Goal: Check status: Check status

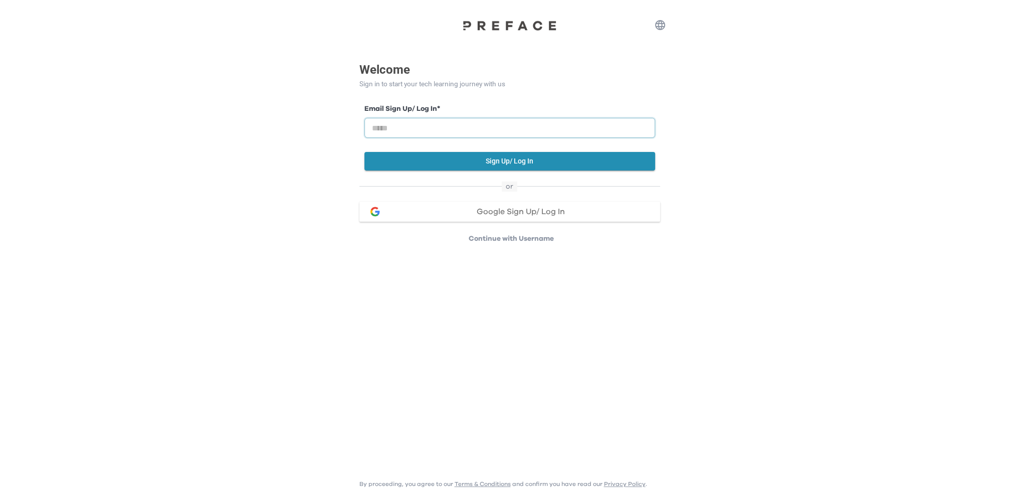
click at [429, 126] on input "email" at bounding box center [509, 128] width 291 height 20
type input "**********"
click at [496, 161] on button "Sign Up/ Log In" at bounding box center [509, 161] width 291 height 19
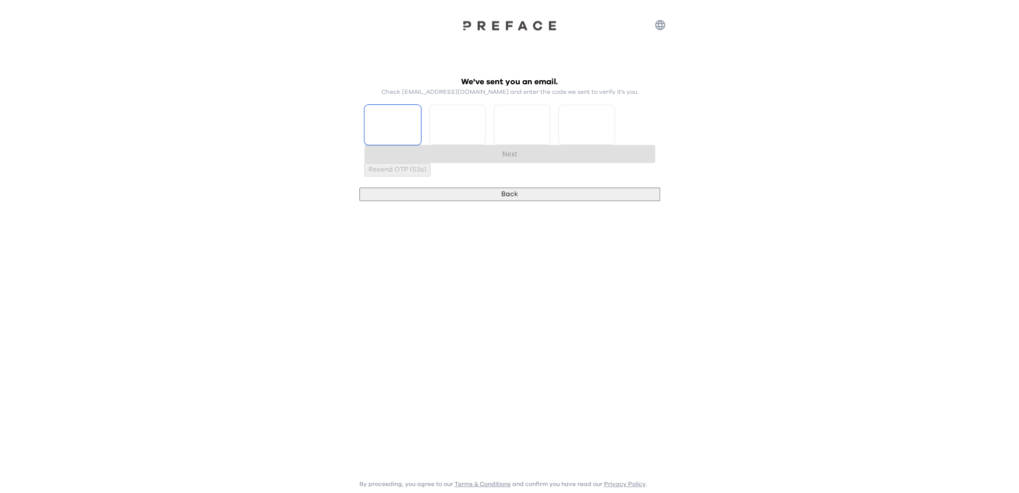
click at [415, 134] on input "Please enter OTP character 1" at bounding box center [392, 125] width 57 height 40
type input "*"
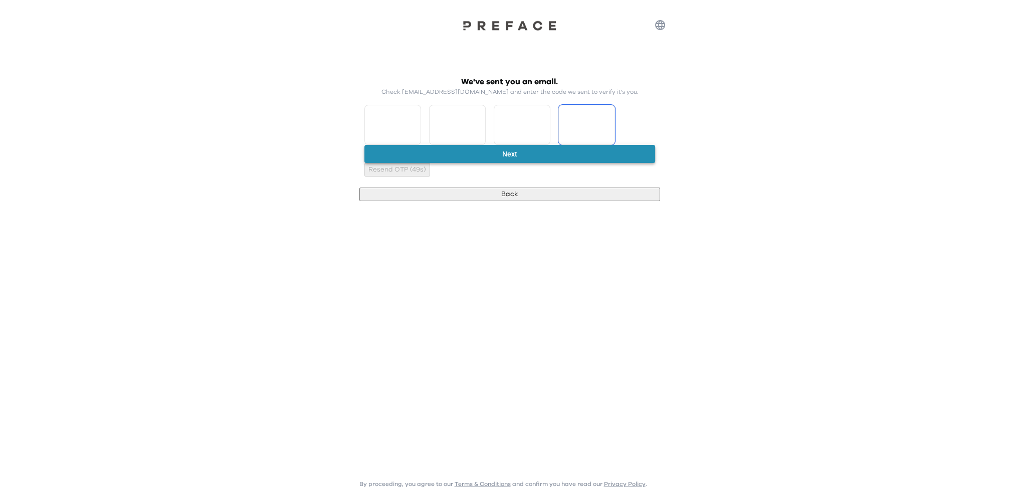
type input "*"
click at [463, 162] on button "Next" at bounding box center [509, 154] width 291 height 19
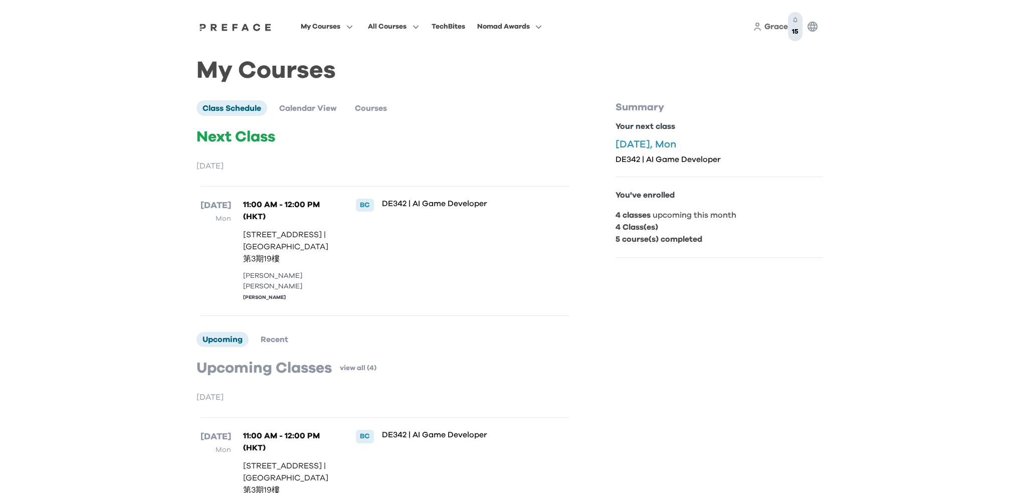
click at [792, 22] on icon "button" at bounding box center [795, 20] width 7 height 7
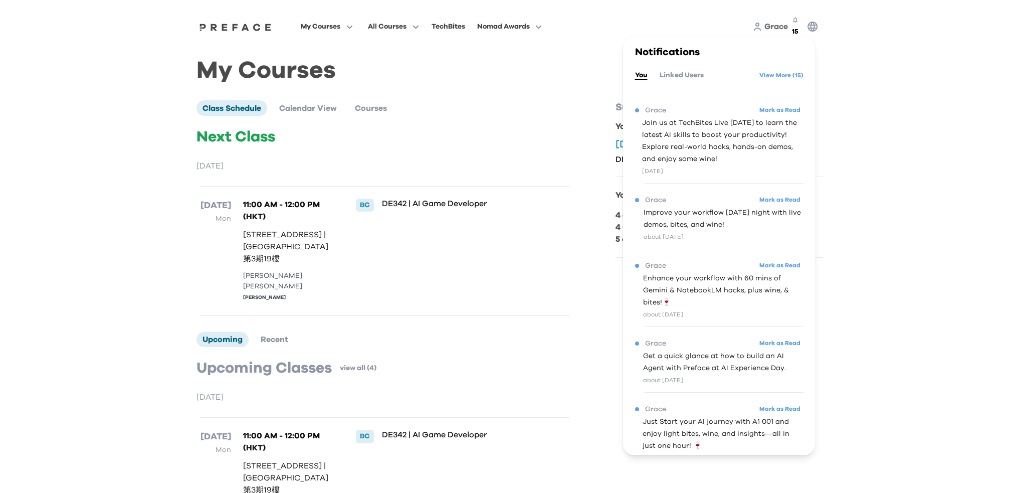
click at [406, 140] on div "Next Class [DATE] [DATE] Mon 11:00 AM - 12:00 PM (HKT) [STREET_ADDRESS] | [GEOG…" at bounding box center [384, 222] width 377 height 188
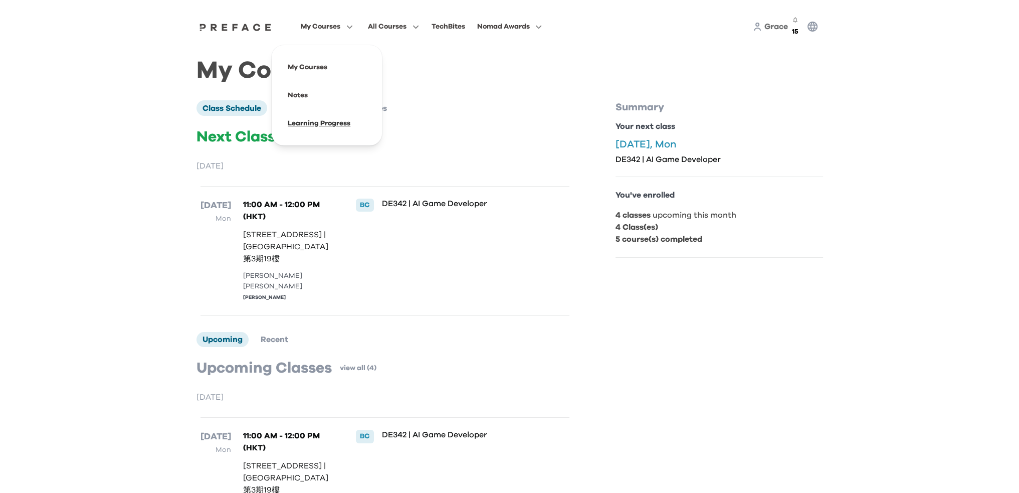
click at [314, 119] on span at bounding box center [327, 123] width 94 height 28
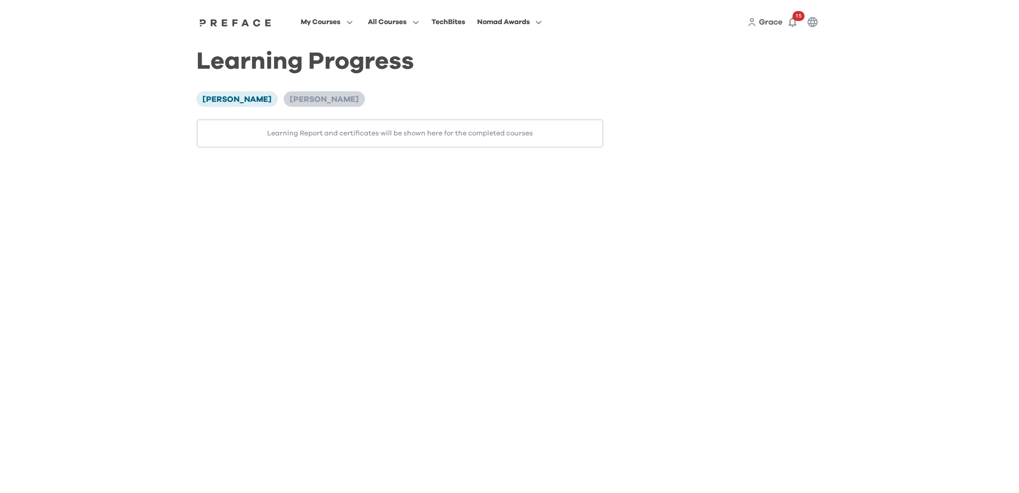
click at [290, 103] on span "[PERSON_NAME]" at bounding box center [324, 99] width 69 height 8
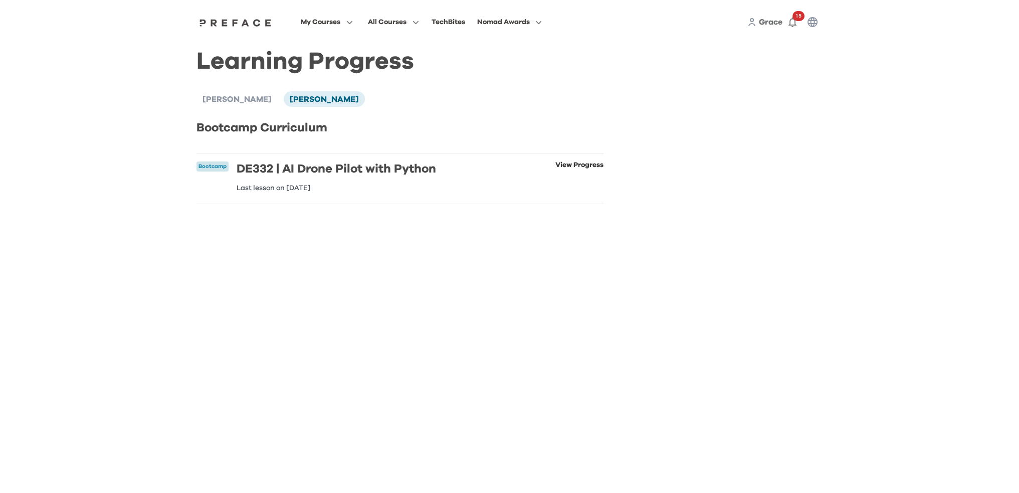
click at [570, 164] on link "View Progress" at bounding box center [579, 176] width 48 height 30
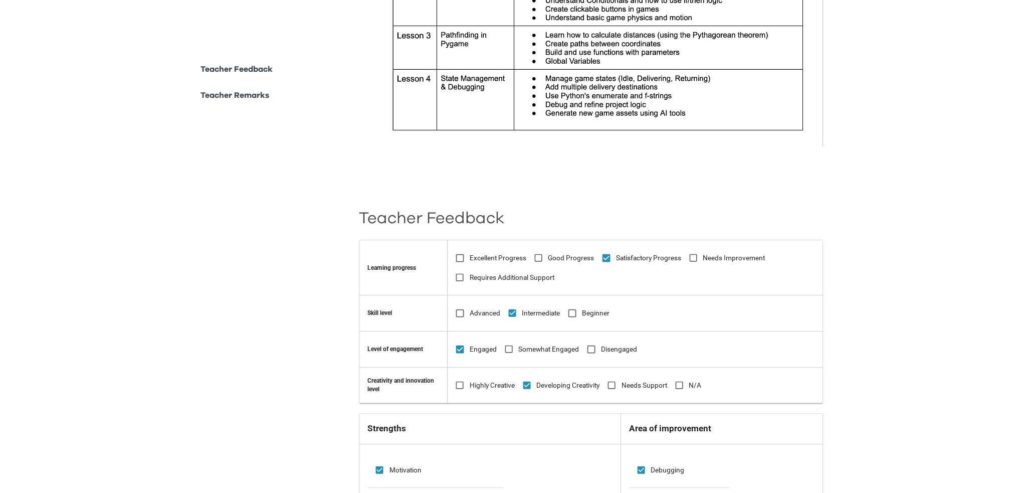
scroll to position [451, 0]
